Goal: Task Accomplishment & Management: Use online tool/utility

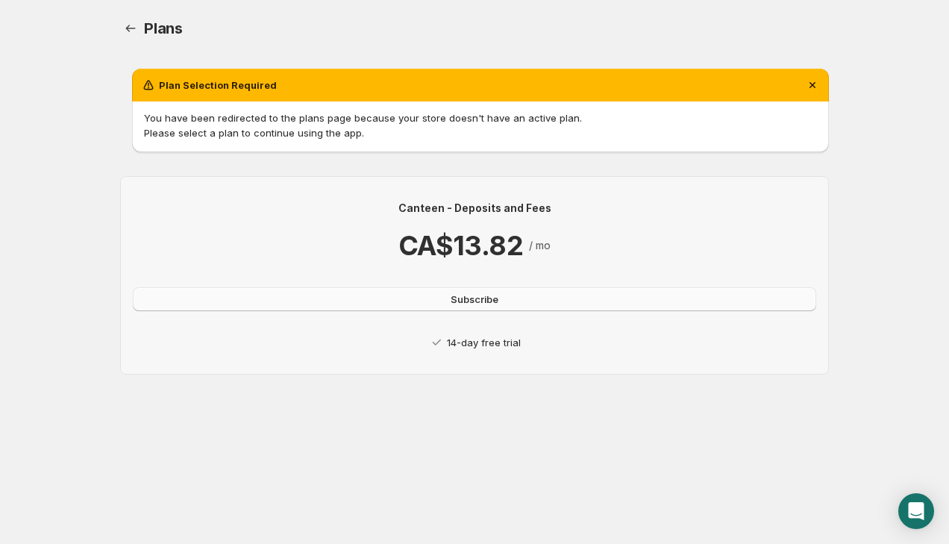
click at [518, 301] on button "Subscribe" at bounding box center [474, 299] width 683 height 24
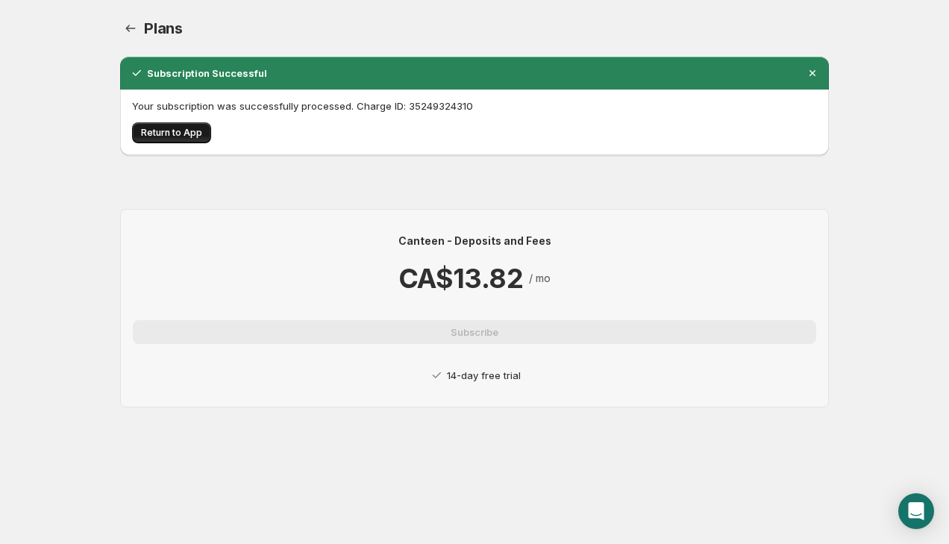
click at [184, 134] on span "Return to App" at bounding box center [171, 133] width 61 height 12
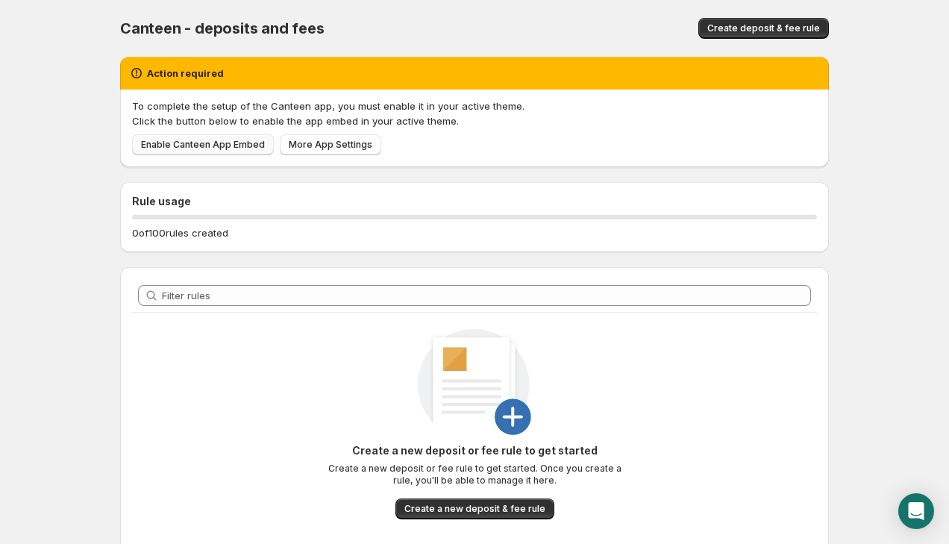
click at [181, 144] on span "Enable Canteen App Embed" at bounding box center [203, 145] width 124 height 12
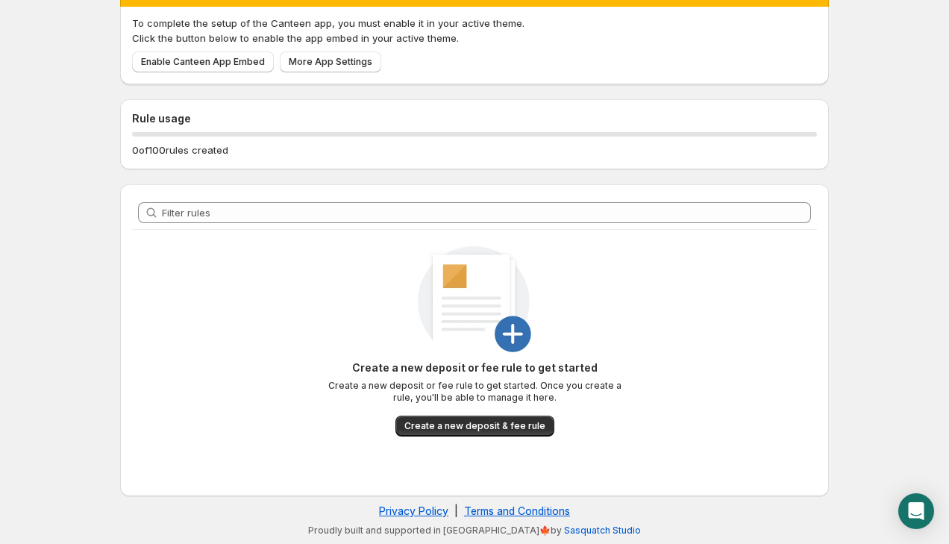
scroll to position [83, 0]
click at [342, 75] on div "To complete the setup of the Canteen app, you must enable it in your active the…" at bounding box center [474, 46] width 709 height 78
click at [345, 63] on span "More App Settings" at bounding box center [331, 62] width 84 height 12
click at [465, 427] on span "Create a new deposit & fee rule" at bounding box center [474, 426] width 141 height 12
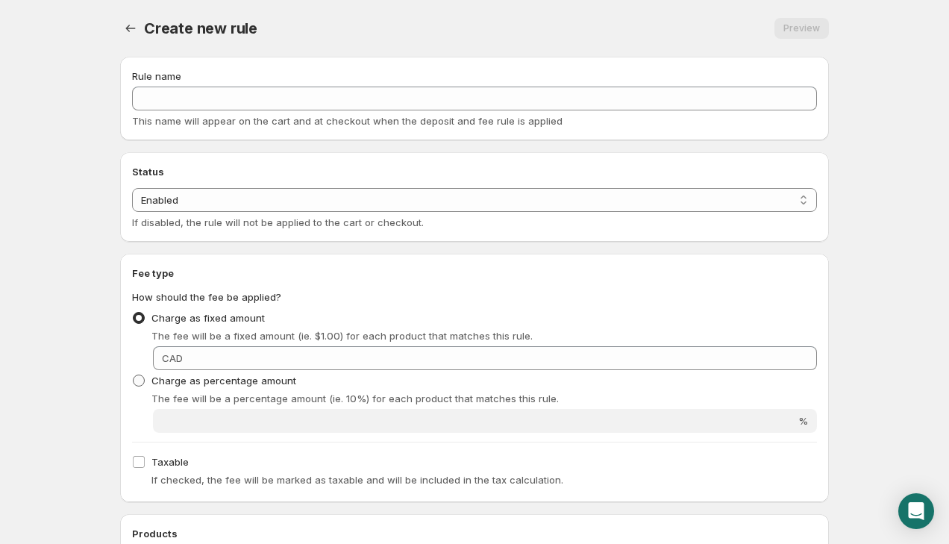
click at [267, 380] on span "Charge as percentage amount" at bounding box center [223, 381] width 145 height 12
click at [134, 375] on input "Charge as percentage amount" at bounding box center [133, 375] width 1 height 1
radio input "true"
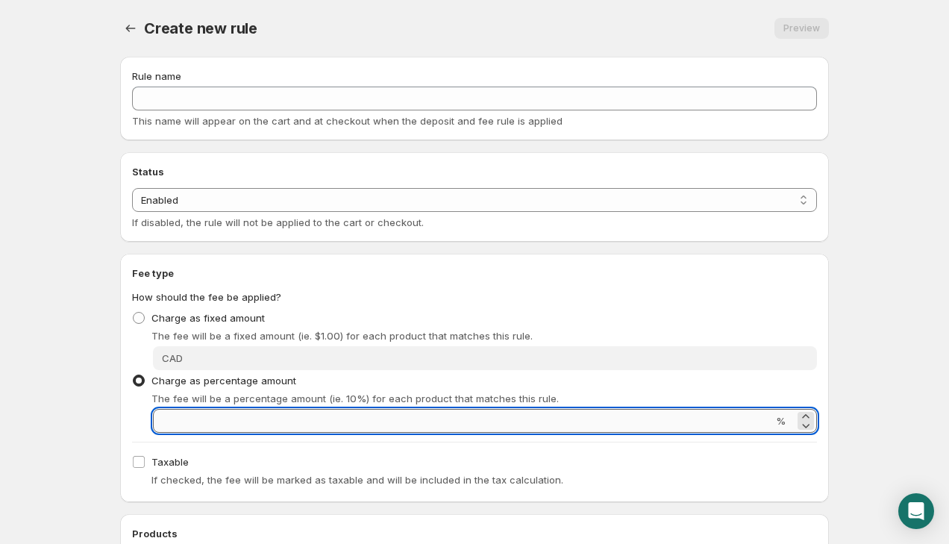
click at [268, 418] on input "Percentage amount" at bounding box center [463, 421] width 620 height 24
type input "35"
click at [106, 462] on div "Create new rule. This page is ready Create new rule Preview More actions Previe…" at bounding box center [474, 519] width 745 height 1039
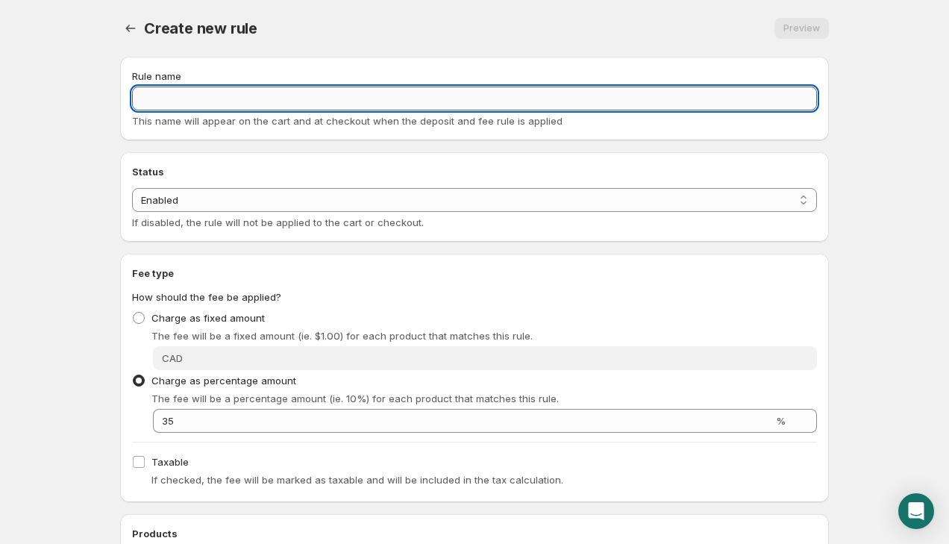
click at [203, 100] on input "Rule name" at bounding box center [474, 99] width 685 height 24
type input "US Tariffs"
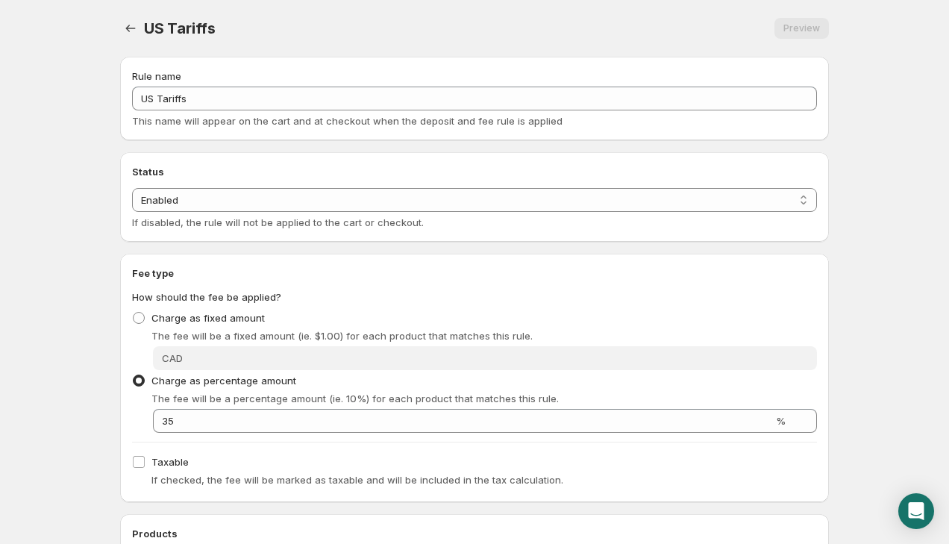
click at [58, 153] on body "Home Help US Tariffs. This page is ready US Tariffs Preview More actions Previe…" at bounding box center [474, 272] width 949 height 544
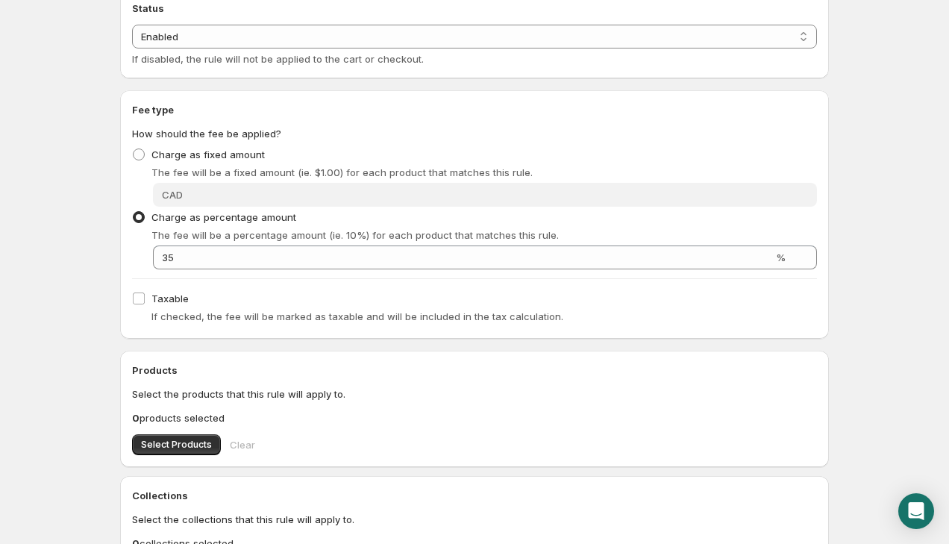
scroll to position [185, 0]
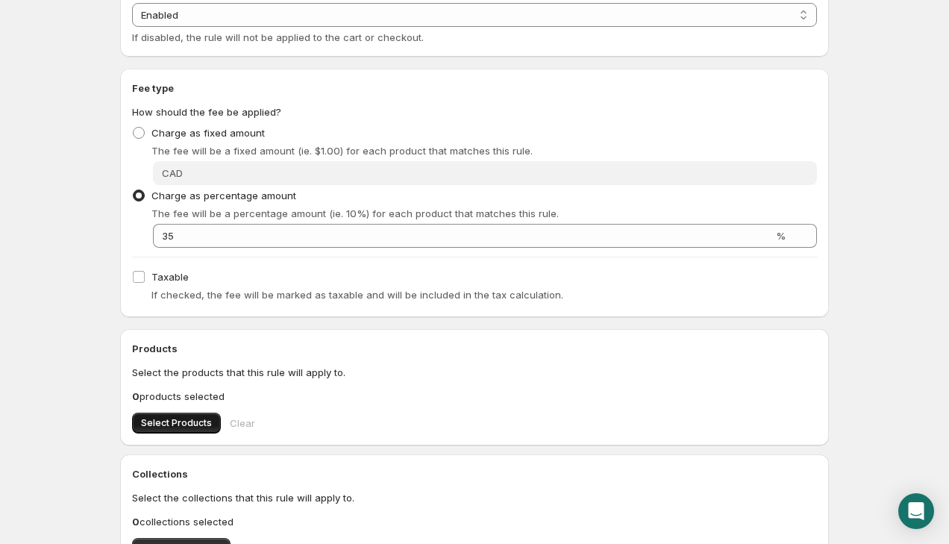
click at [196, 428] on span "Select Products" at bounding box center [176, 423] width 71 height 12
click at [191, 391] on p "12 products selected" at bounding box center [474, 396] width 685 height 15
click at [191, 413] on button "Select Products" at bounding box center [176, 423] width 89 height 21
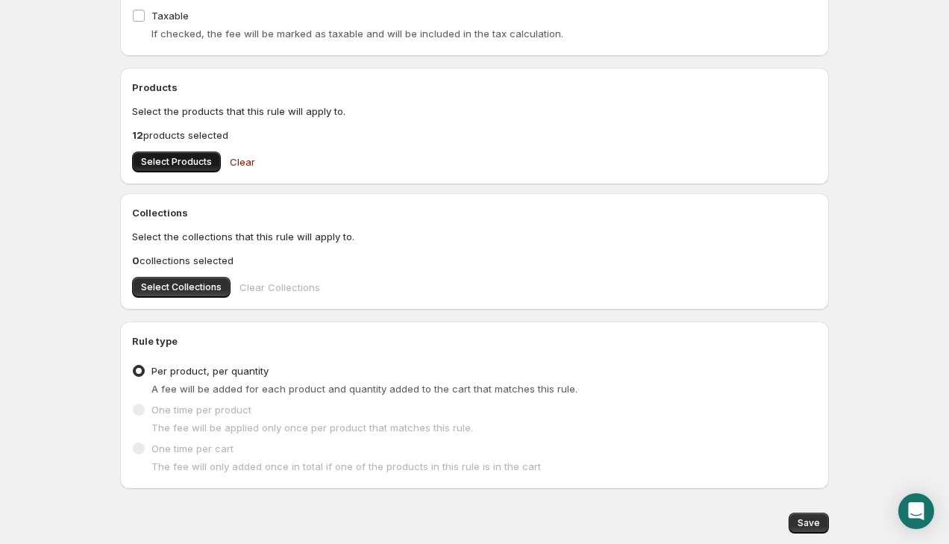
scroll to position [447, 0]
click at [238, 159] on span "Clear" at bounding box center [242, 161] width 25 height 15
click at [195, 284] on span "Select Collections" at bounding box center [181, 287] width 81 height 12
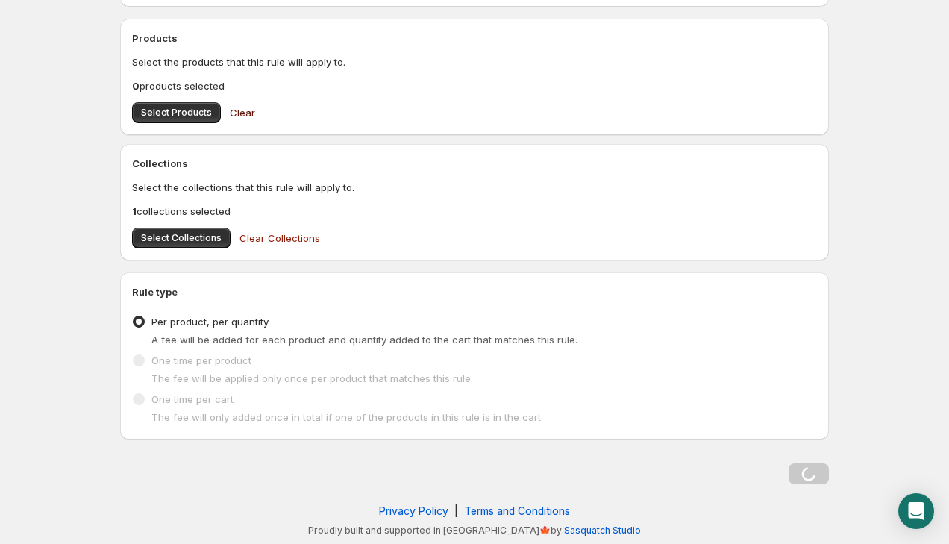
scroll to position [0, 0]
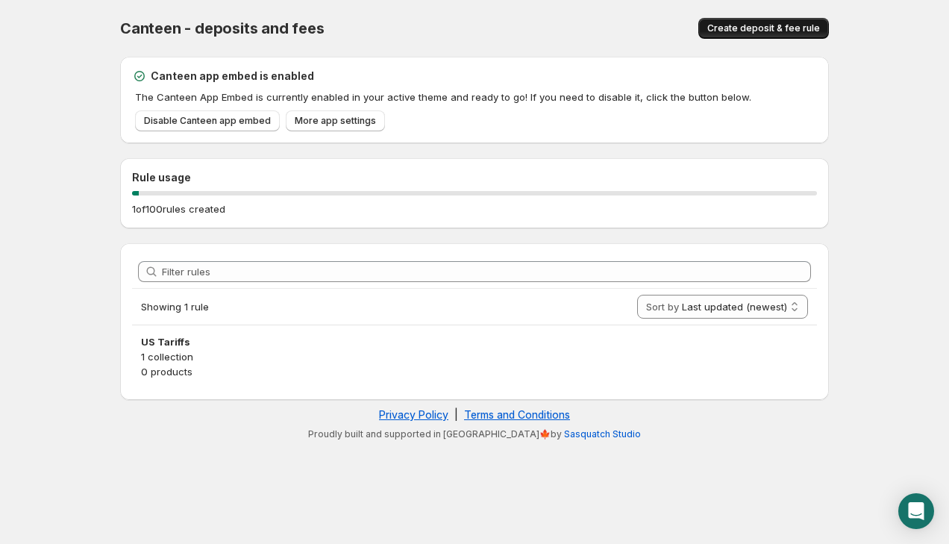
click at [763, 27] on span "Create deposit & fee rule" at bounding box center [763, 28] width 113 height 12
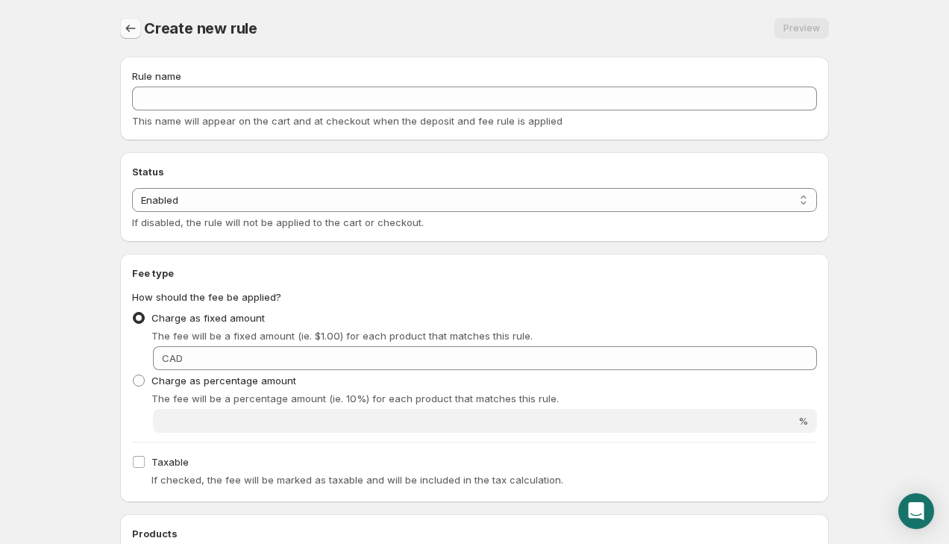
click at [132, 28] on icon "Settings" at bounding box center [130, 28] width 15 height 15
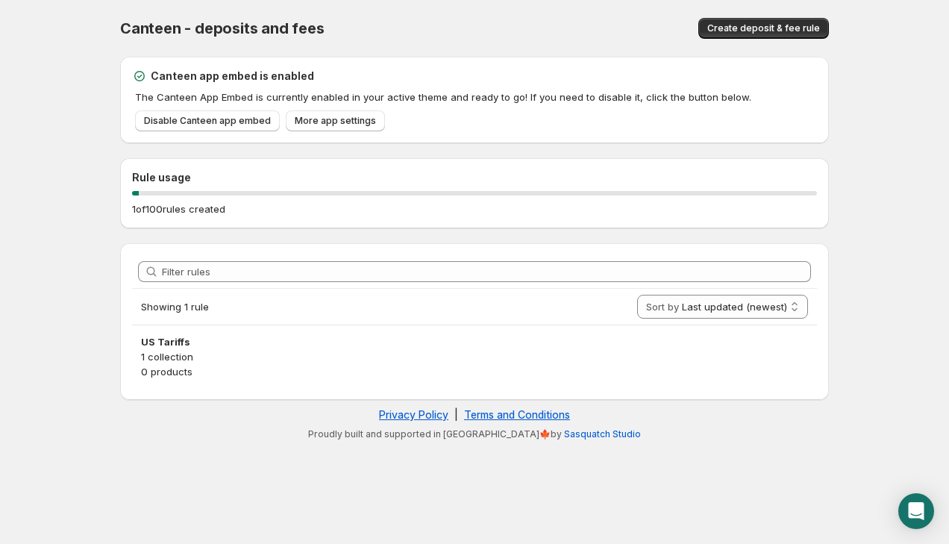
click at [76, 218] on body "Home Help Canteen - deposits and fees. This page is ready Canteen - deposits an…" at bounding box center [474, 272] width 949 height 544
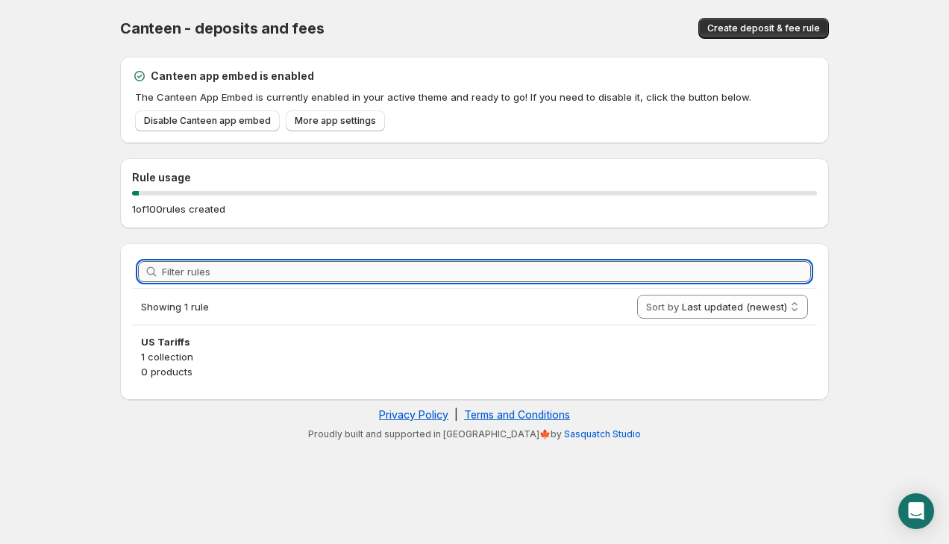
click at [197, 272] on input "Filter rules" at bounding box center [486, 271] width 649 height 21
click at [107, 257] on div "Canteen - deposits and fees. This page is ready Canteen - deposits and fees Cre…" at bounding box center [474, 224] width 745 height 448
